Goal: Find specific page/section: Find specific page/section

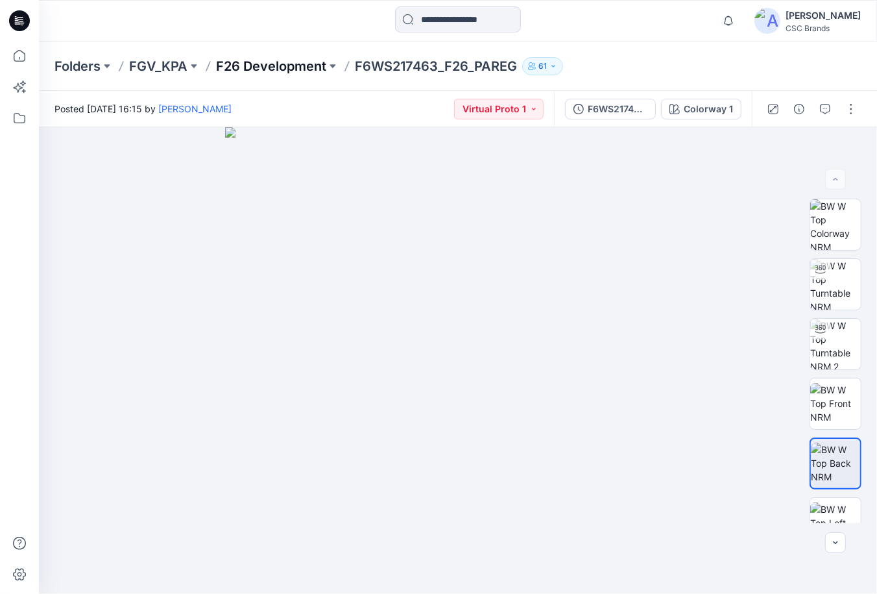
click at [266, 68] on p "F26 Development" at bounding box center [271, 66] width 110 height 18
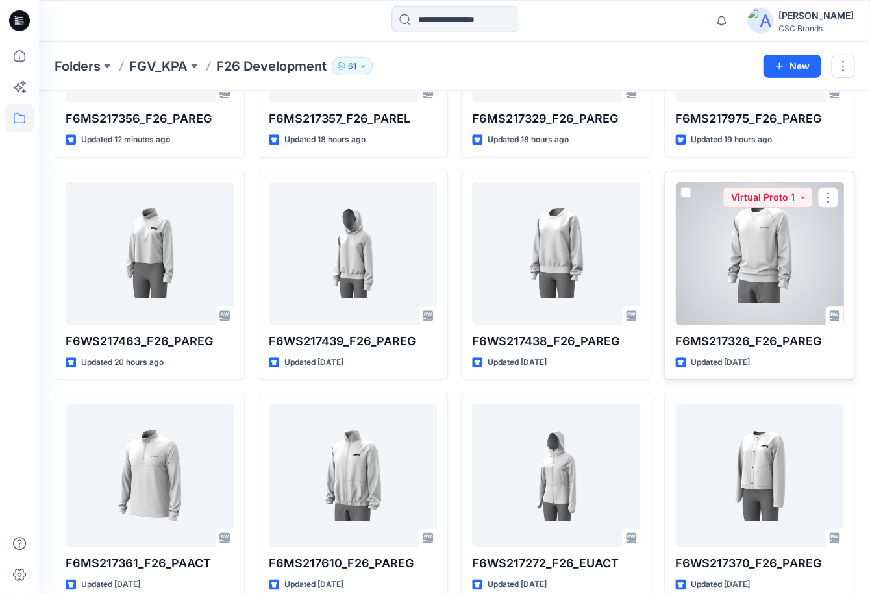
scroll to position [267, 0]
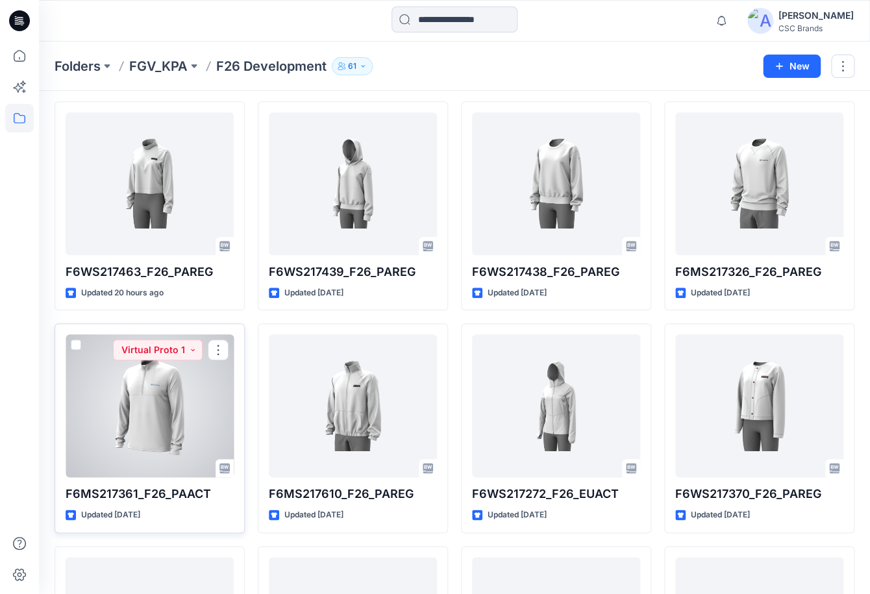
click at [154, 428] on div at bounding box center [150, 405] width 168 height 143
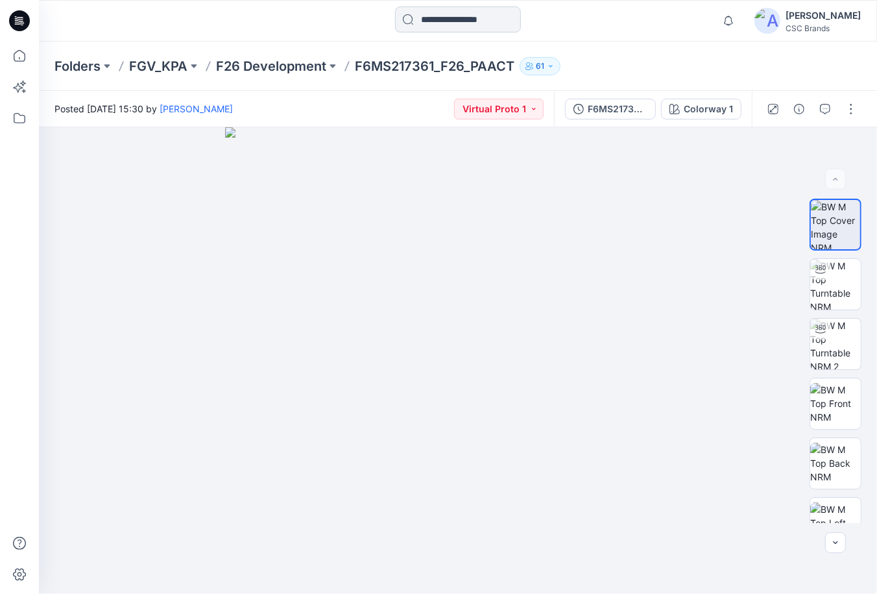
drag, startPoint x: 590, startPoint y: 21, endPoint x: 415, endPoint y: 32, distance: 174.9
click at [587, 21] on div at bounding box center [458, 20] width 419 height 29
click at [178, 66] on p "FGV_KPA" at bounding box center [158, 66] width 58 height 18
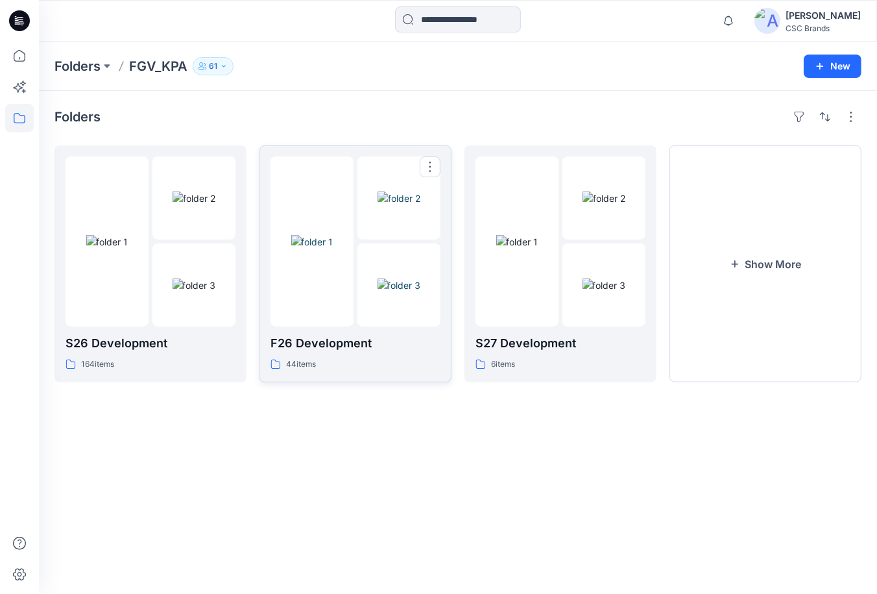
click at [363, 246] on div at bounding box center [399, 284] width 83 height 83
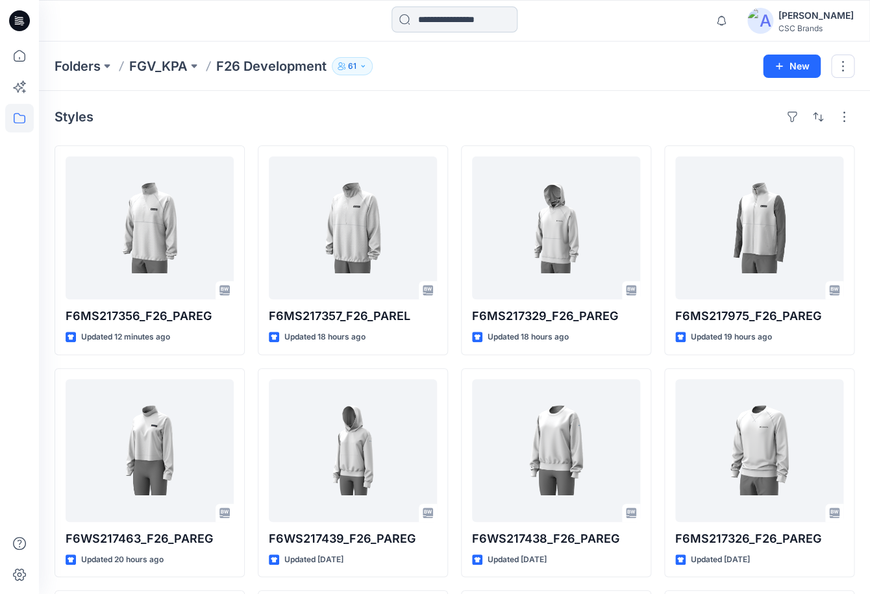
click at [422, 18] on input at bounding box center [454, 19] width 126 height 26
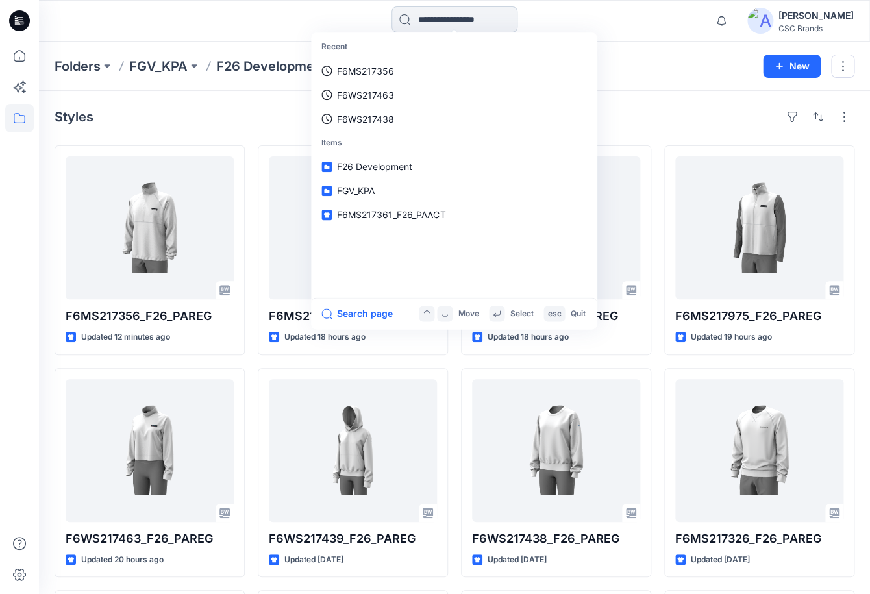
paste input "**********"
type input "**********"
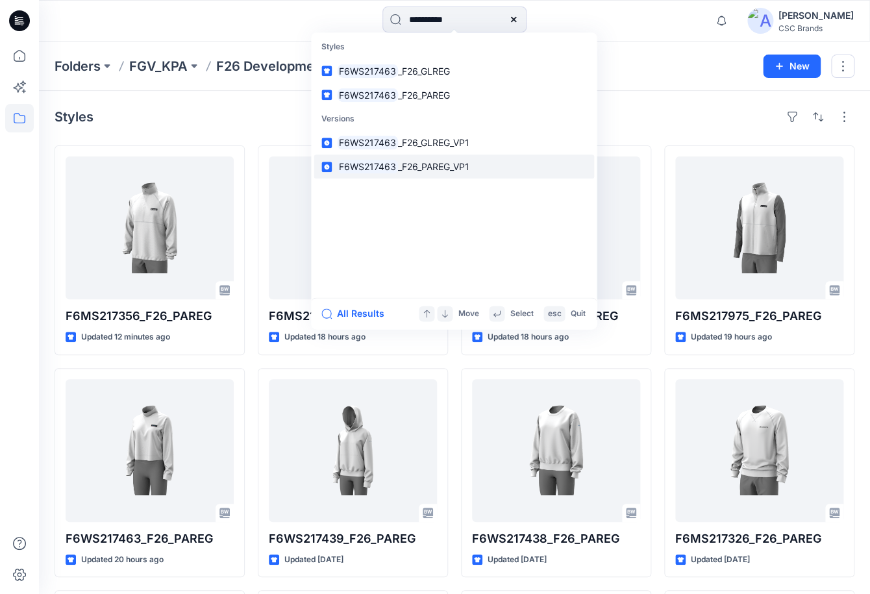
click at [404, 163] on span "_F26_PAREG_VP1" at bounding box center [433, 166] width 71 height 11
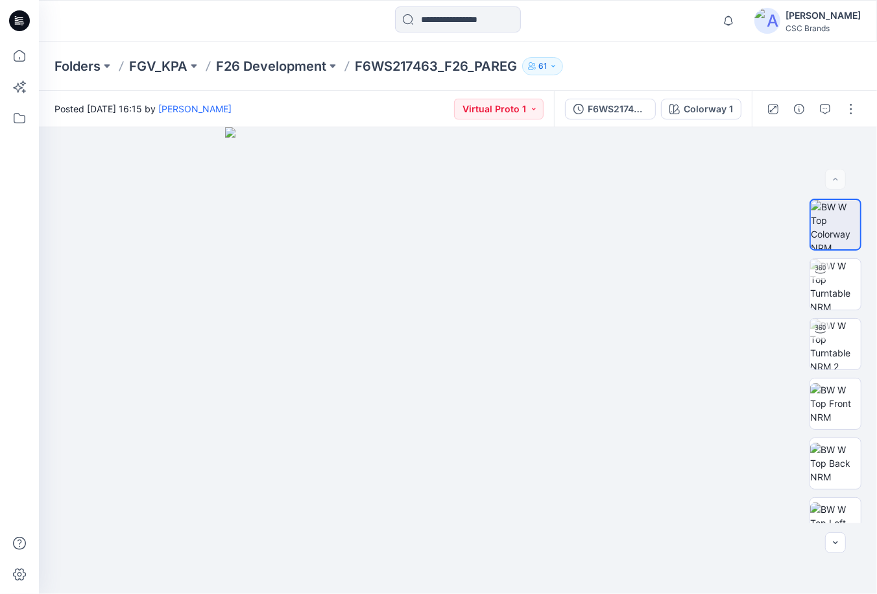
click at [655, 40] on div "Notifications Your style F6MS217357_F26_PAREL is ready 17 hours ago Your style …" at bounding box center [458, 21] width 838 height 42
click at [241, 66] on p "F26 Development" at bounding box center [271, 66] width 110 height 18
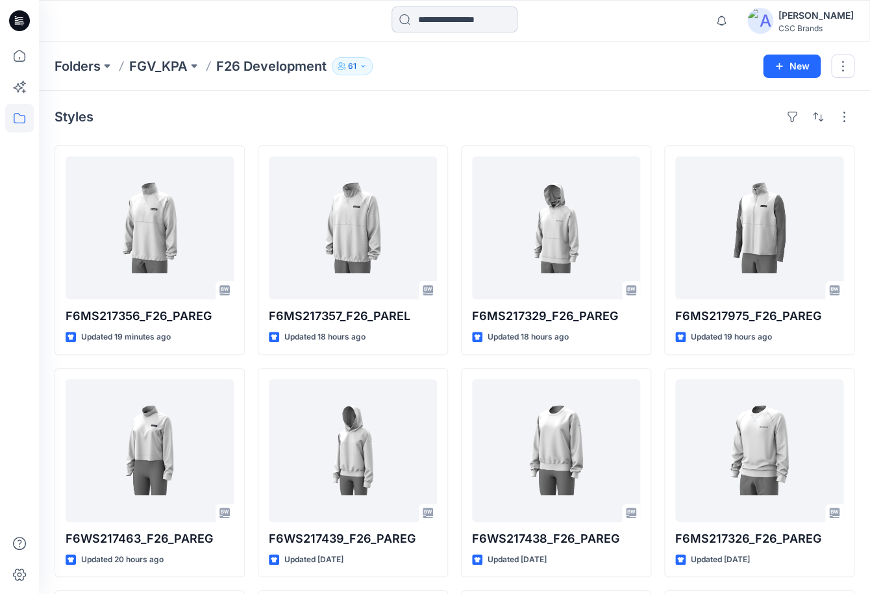
click at [416, 21] on input at bounding box center [454, 19] width 126 height 26
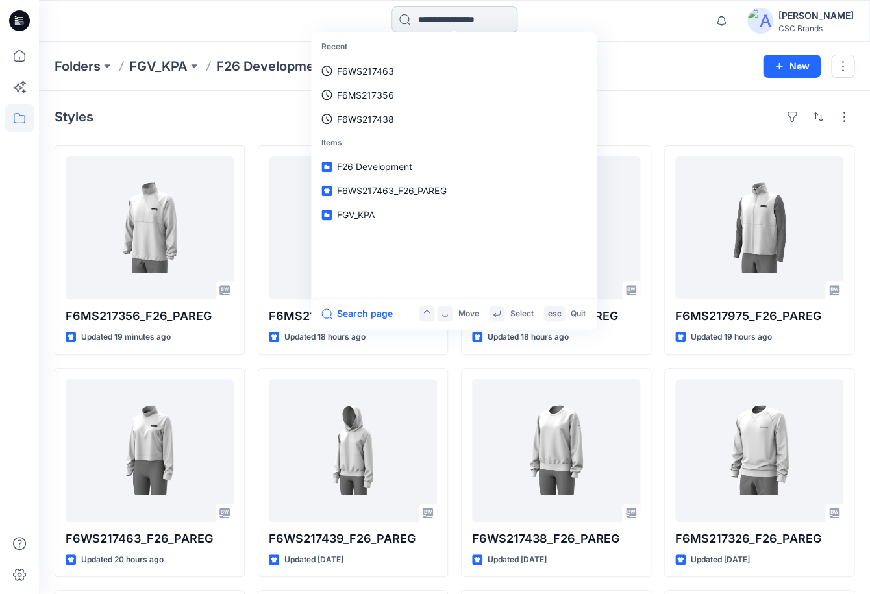
paste input "**********"
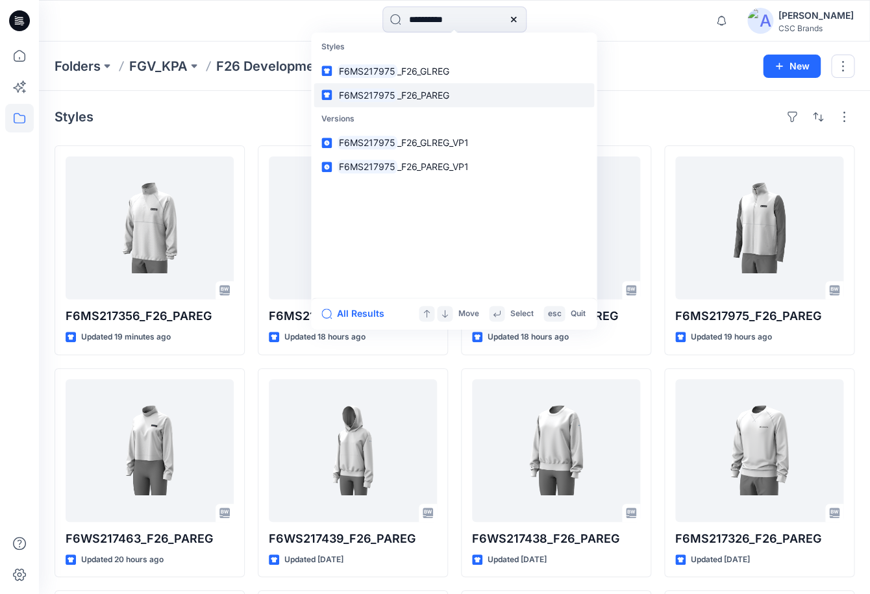
type input "**********"
click at [436, 94] on span "_F26_PAREG" at bounding box center [423, 95] width 52 height 11
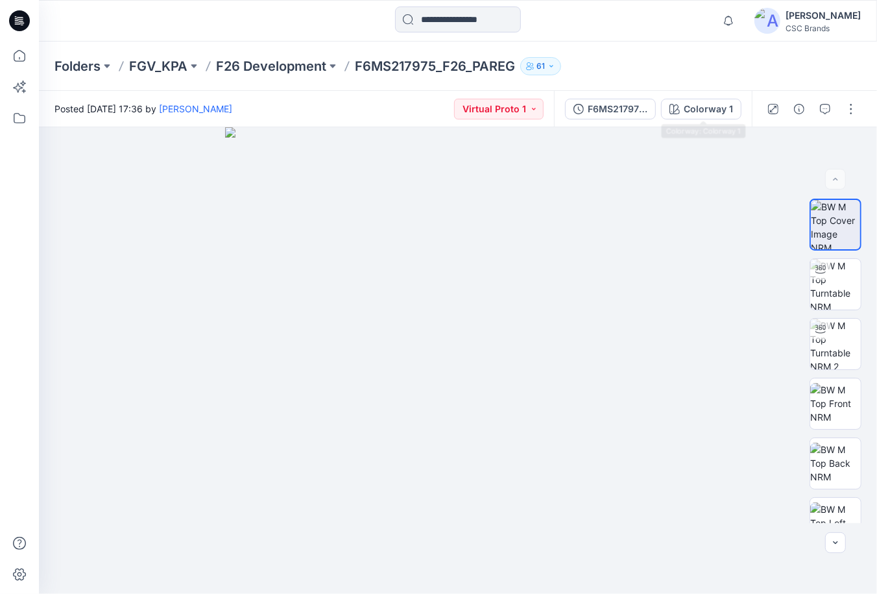
click at [650, 58] on div "Folders FGV_KPA F26 Development F6MS217975_F26_PAREG 61" at bounding box center [408, 66] width 706 height 18
click at [233, 71] on p "F26 Development" at bounding box center [271, 66] width 110 height 18
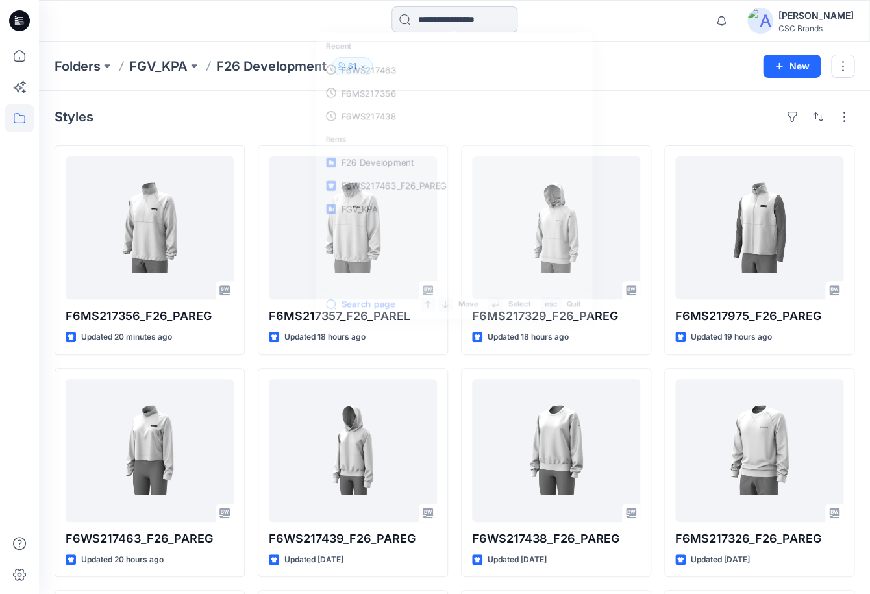
click at [452, 19] on input at bounding box center [454, 19] width 126 height 26
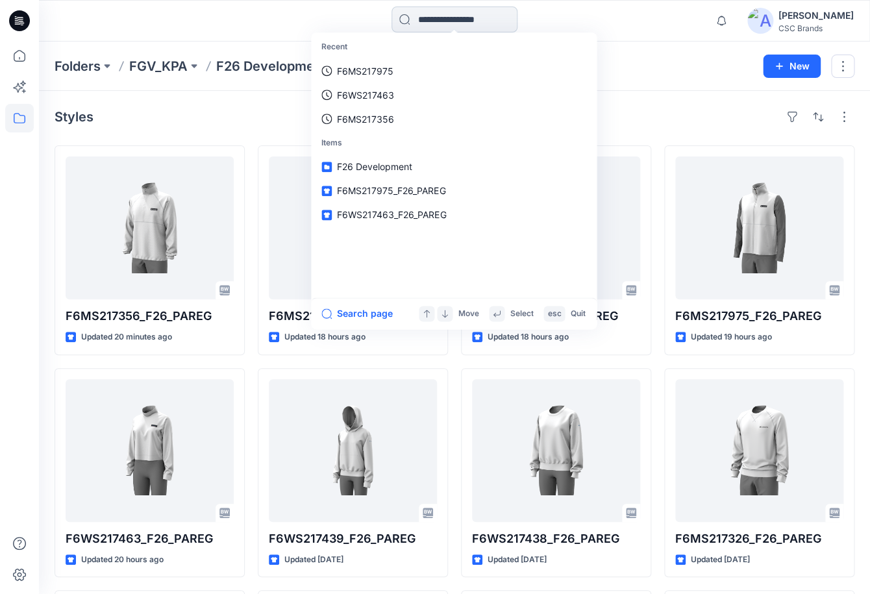
paste input "**********"
type input "**********"
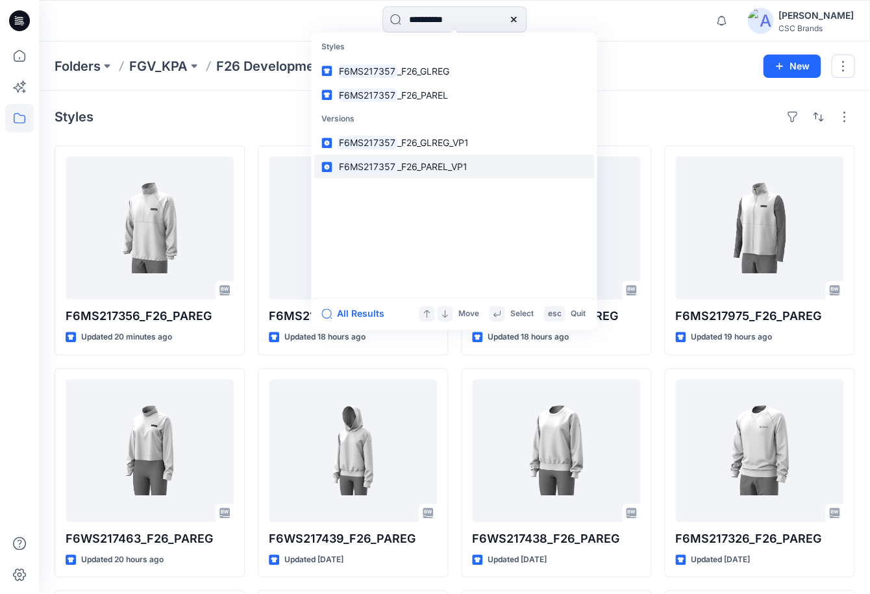
click at [400, 167] on span "_F26_PAREL_VP1" at bounding box center [432, 166] width 70 height 11
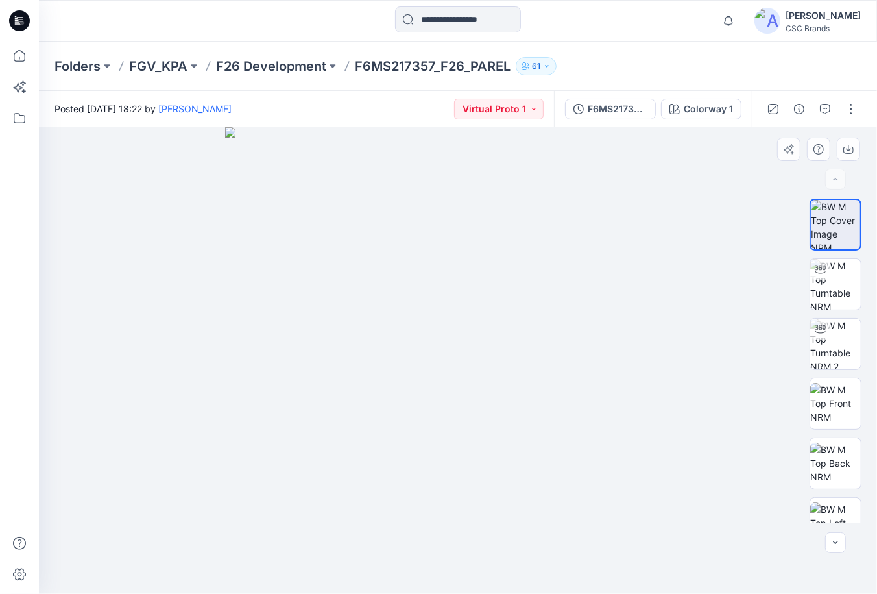
click at [648, 382] on img at bounding box center [458, 360] width 467 height 467
drag, startPoint x: 624, startPoint y: 21, endPoint x: 530, endPoint y: 32, distance: 94.7
click at [625, 20] on div at bounding box center [458, 20] width 419 height 29
click at [189, 69] on button at bounding box center [194, 66] width 13 height 18
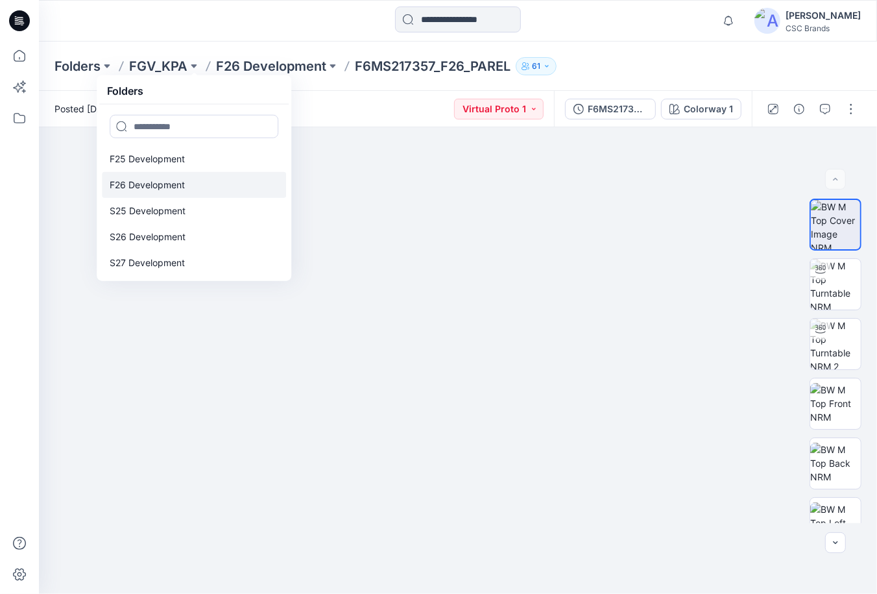
click at [128, 186] on p "F26 Development" at bounding box center [147, 185] width 75 height 16
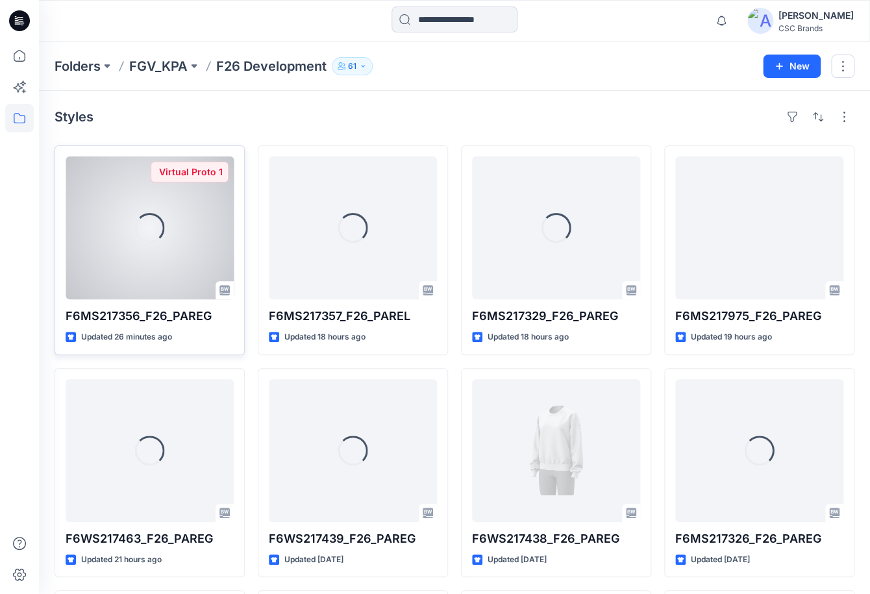
click at [191, 227] on div "Loading..." at bounding box center [150, 227] width 168 height 143
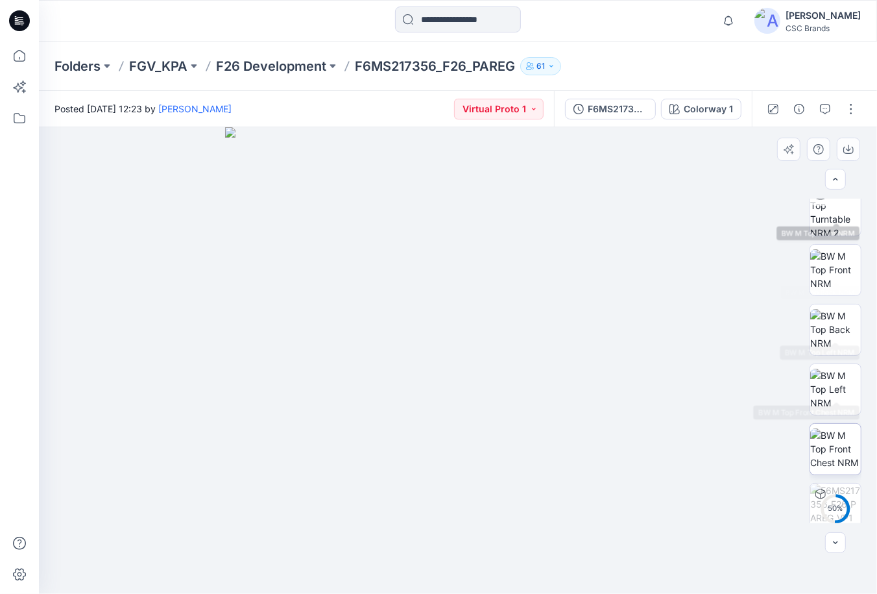
scroll to position [208, 0]
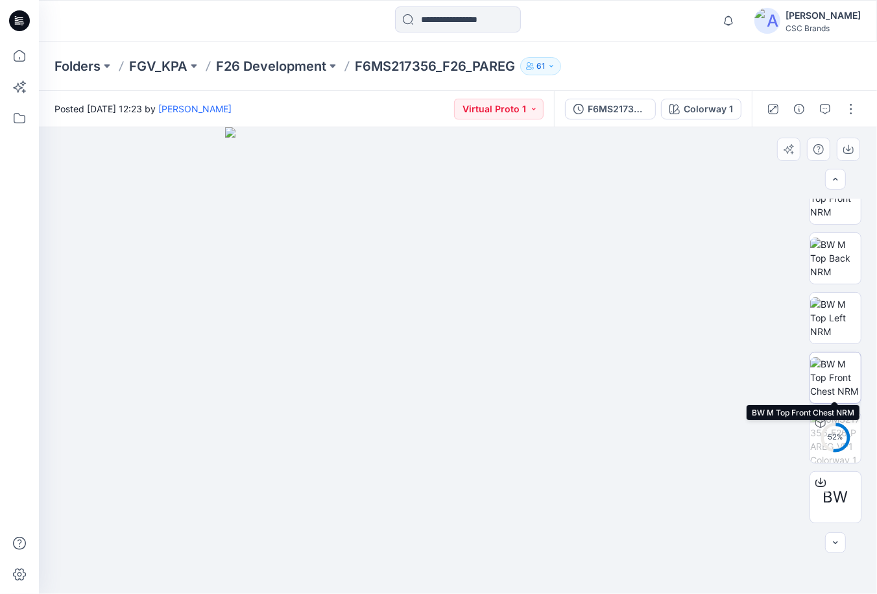
click at [839, 382] on img at bounding box center [836, 377] width 51 height 41
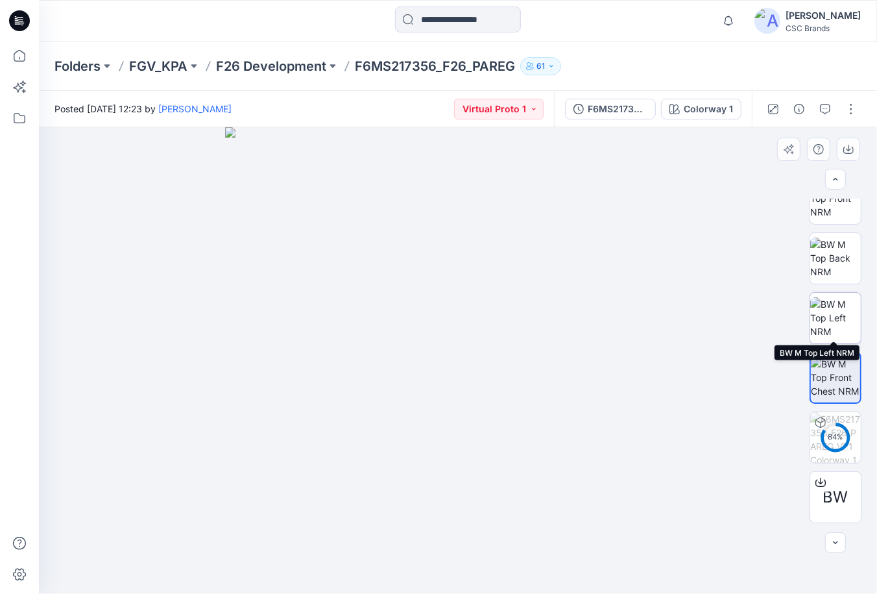
click at [849, 307] on img at bounding box center [836, 317] width 51 height 41
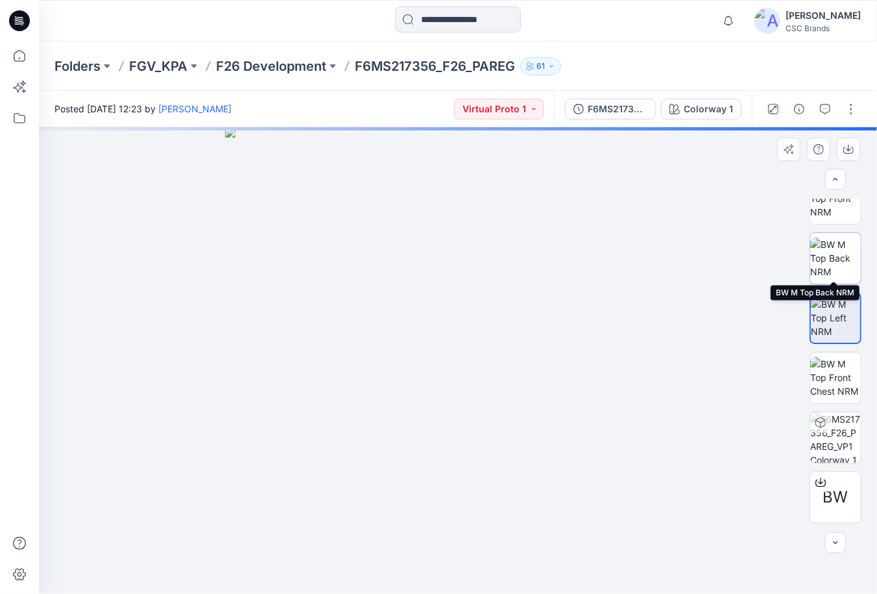
click at [840, 261] on img at bounding box center [836, 258] width 51 height 41
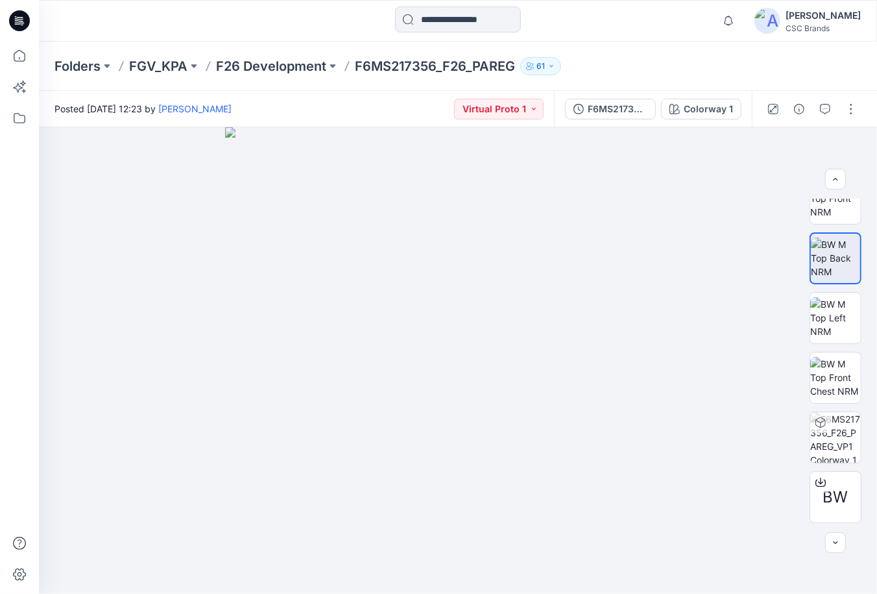
click at [764, 66] on div "Folders FGV_KPA F26 Development F6MS217356_F26_PAREG 61" at bounding box center [458, 66] width 838 height 49
